Goal: Transaction & Acquisition: Book appointment/travel/reservation

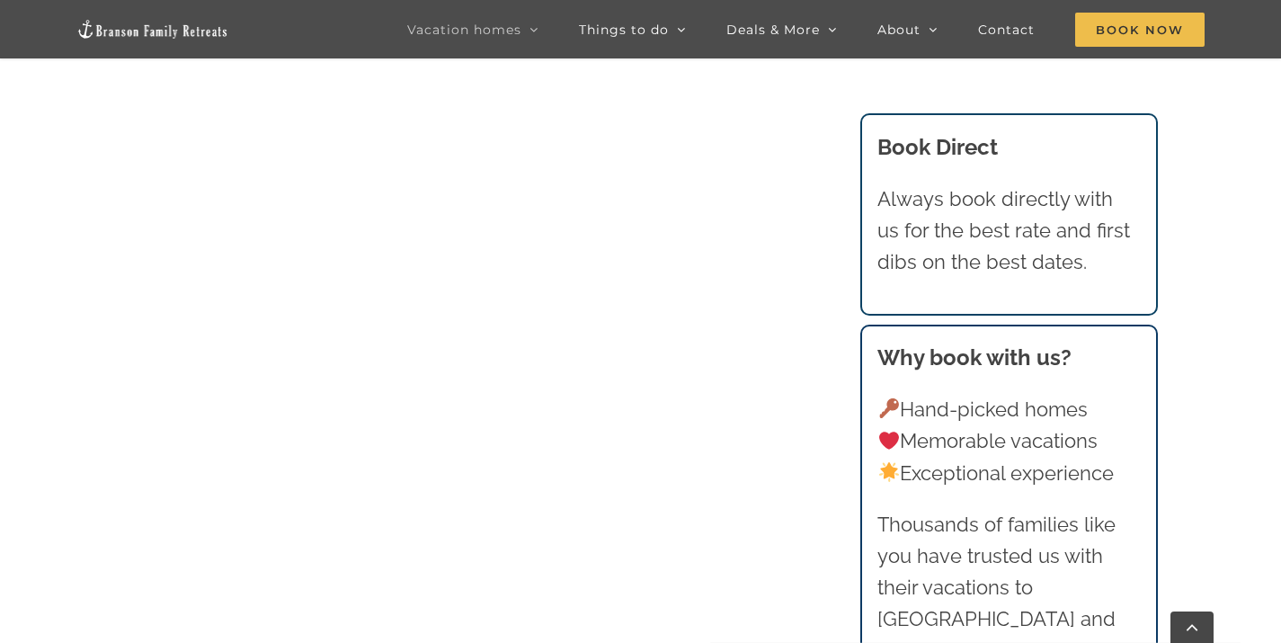
scroll to position [1708, 0]
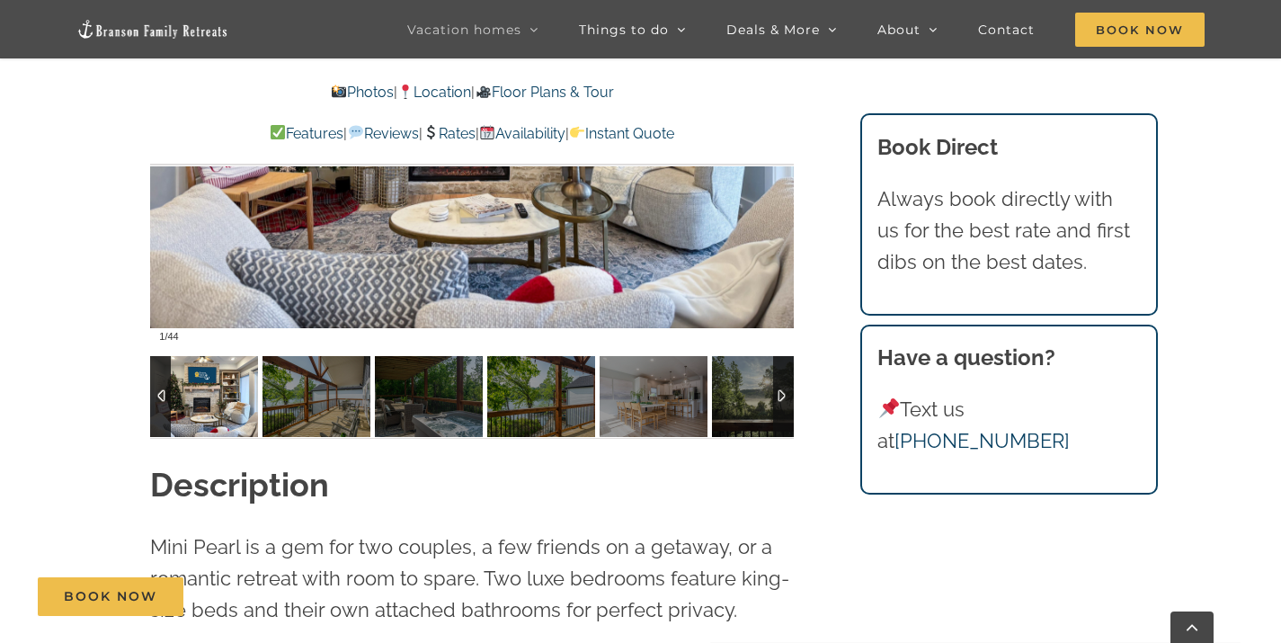
scroll to position [1348, 0]
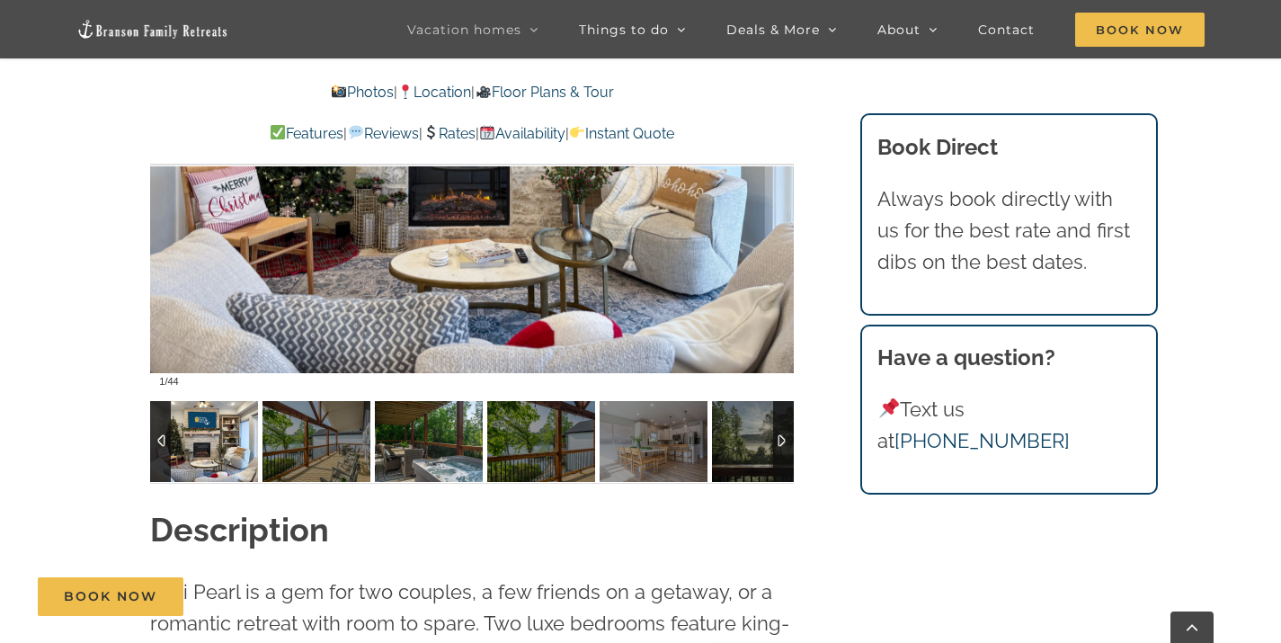
click at [422, 449] on img at bounding box center [429, 441] width 108 height 81
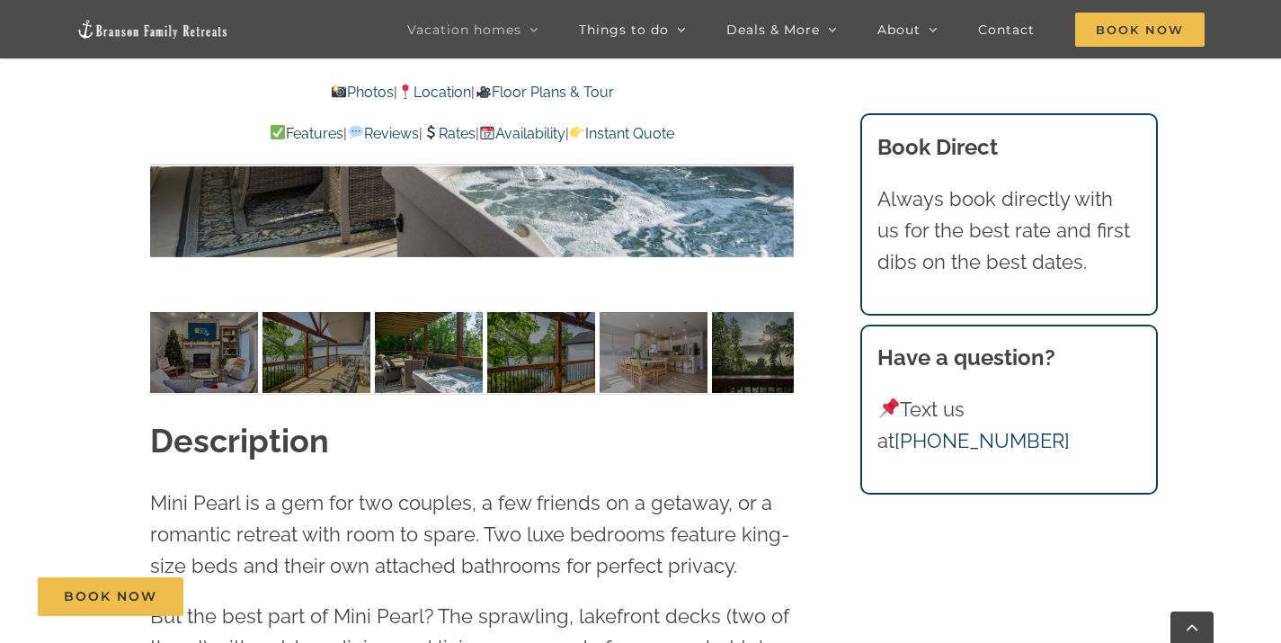
scroll to position [1438, 0]
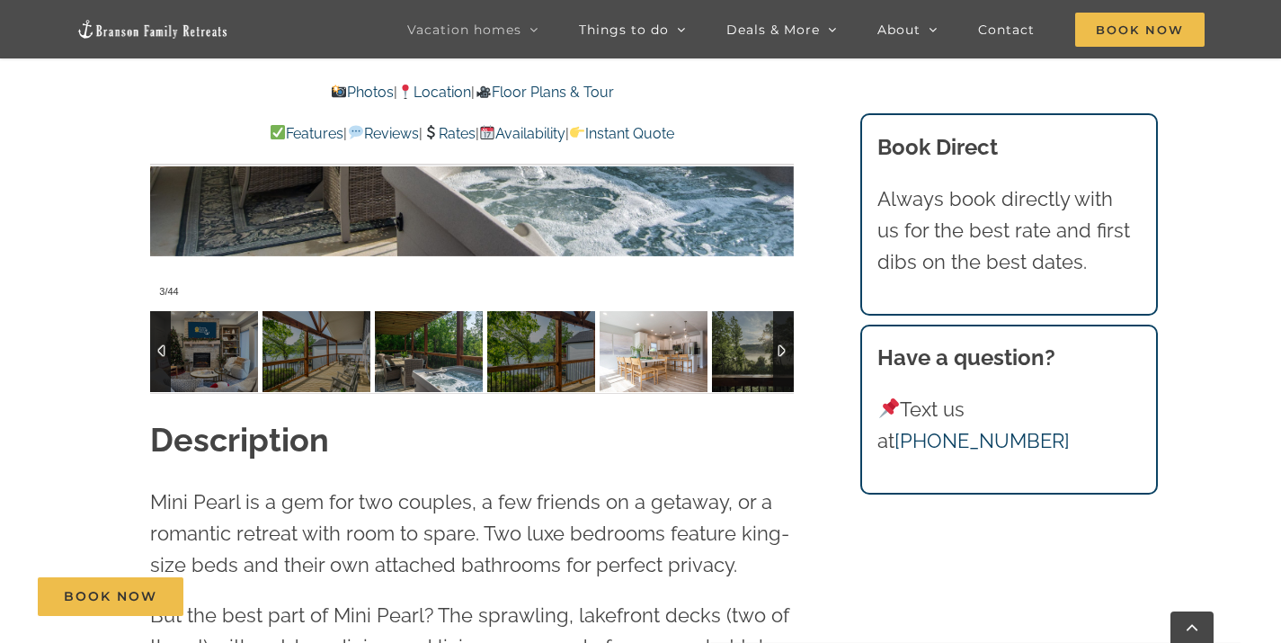
click at [644, 352] on img at bounding box center [653, 351] width 108 height 81
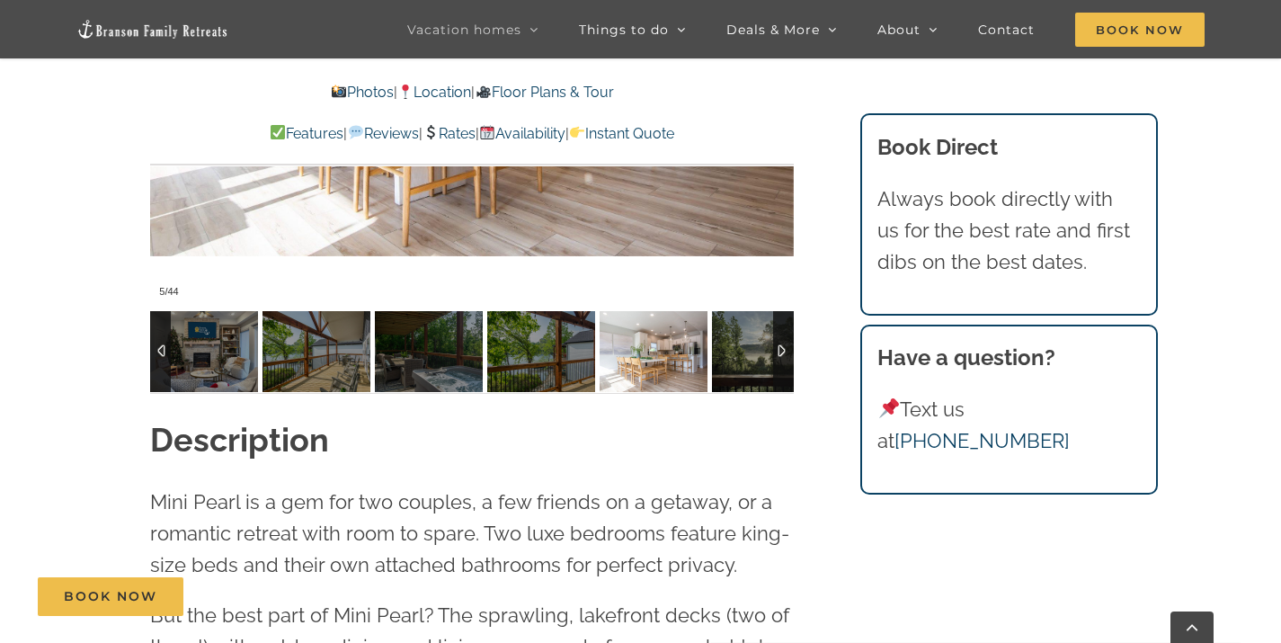
scroll to position [1258, 0]
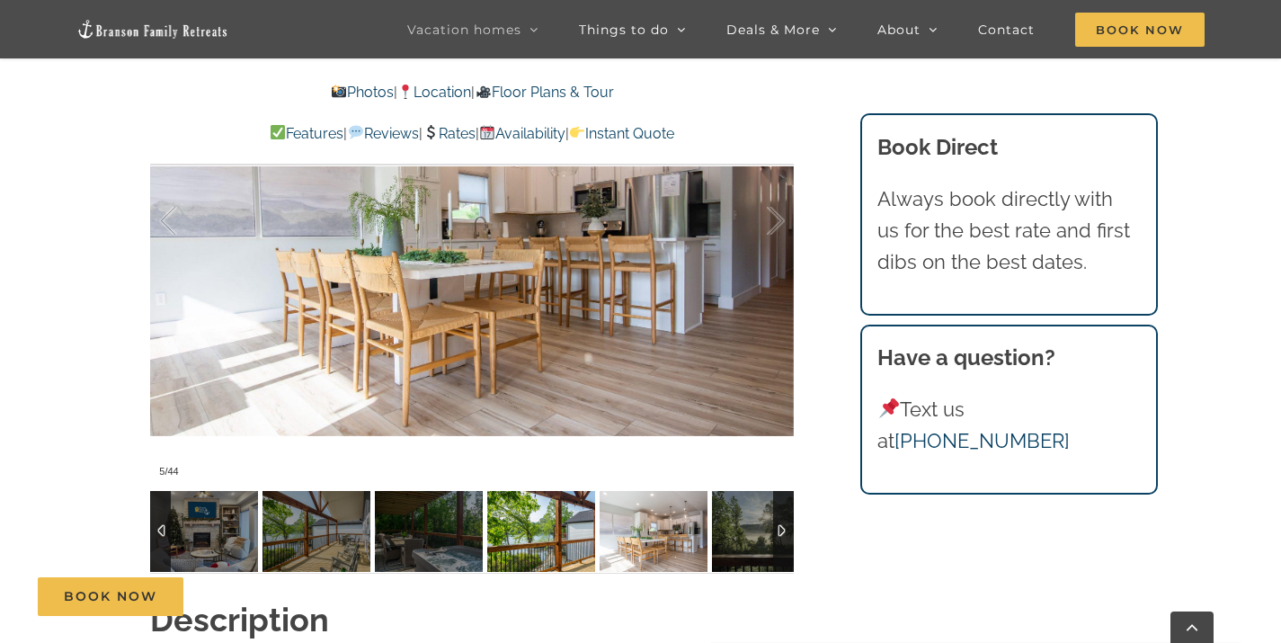
click at [541, 505] on img at bounding box center [541, 531] width 108 height 81
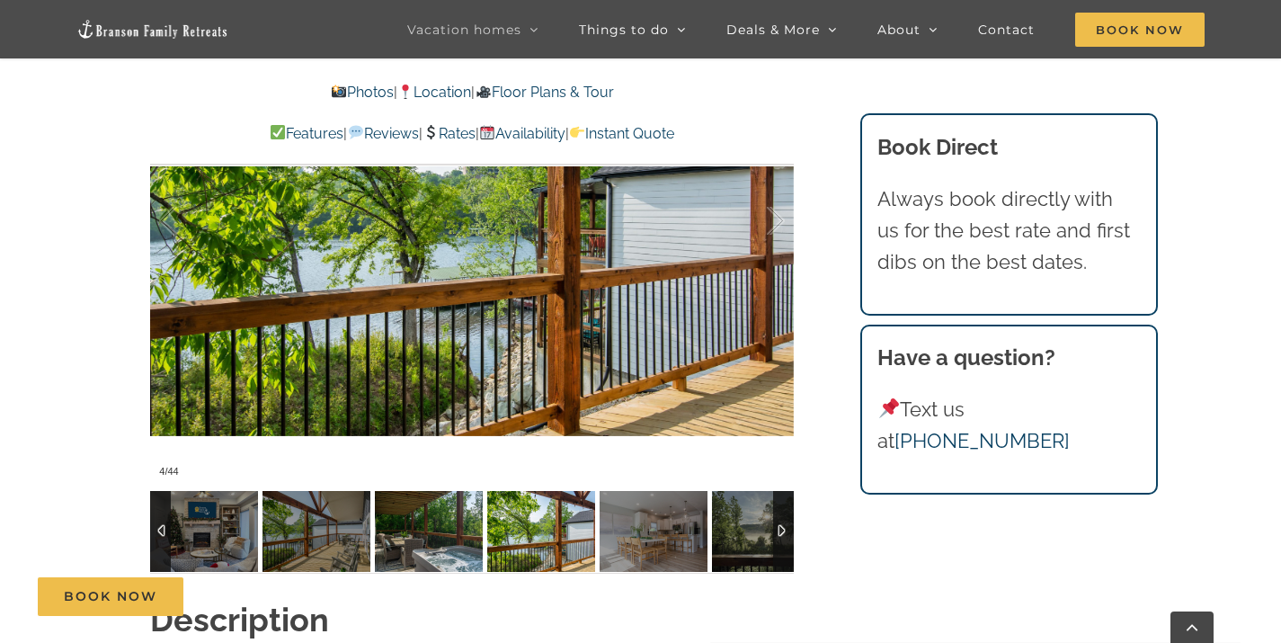
click at [462, 524] on img at bounding box center [429, 531] width 108 height 81
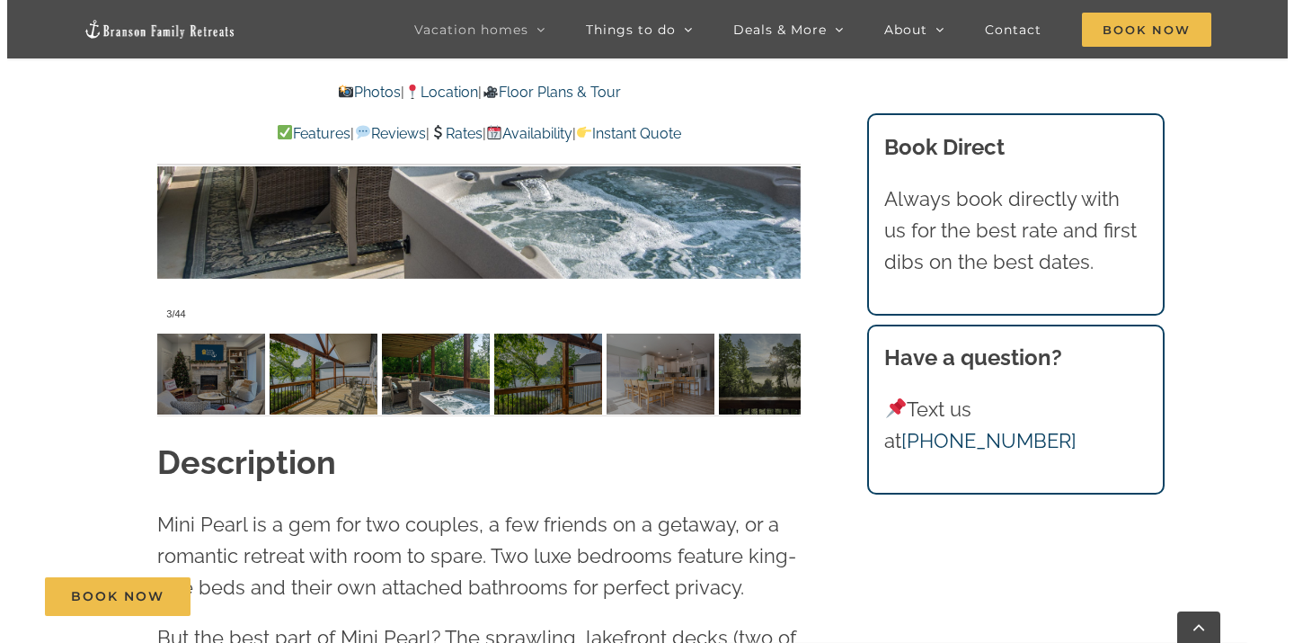
scroll to position [1528, 0]
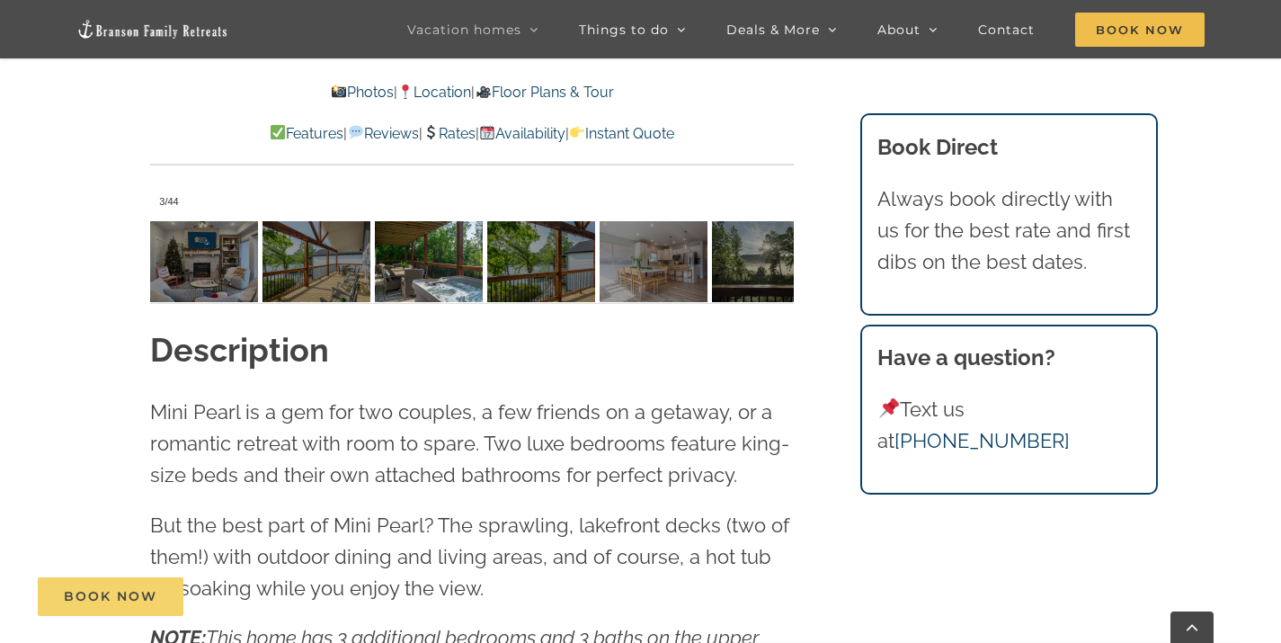
click at [136, 591] on span "Book Now" at bounding box center [110, 596] width 93 height 15
